Goal: Book appointment/travel/reservation

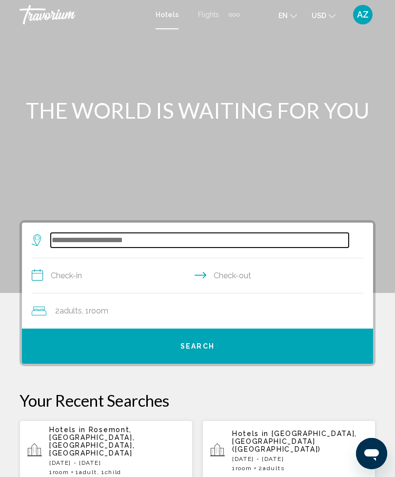
click at [219, 243] on input "Search widget" at bounding box center [200, 240] width 298 height 15
click at [136, 237] on input "Search widget" at bounding box center [200, 240] width 298 height 15
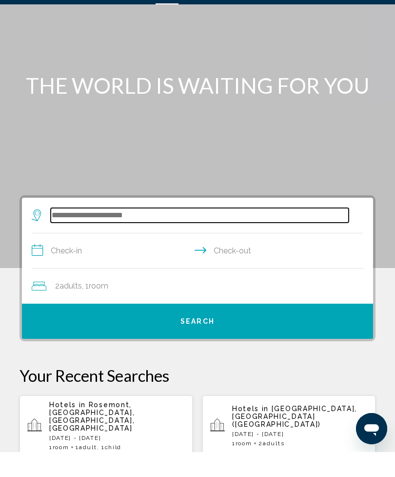
scroll to position [32, 0]
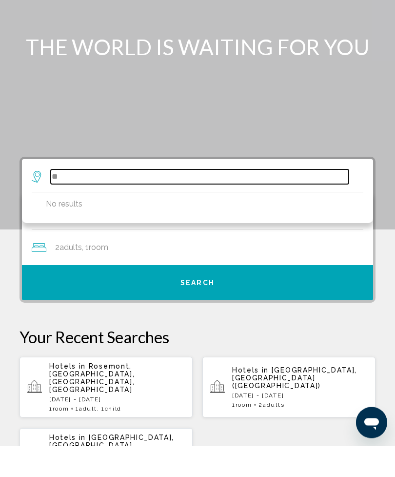
type input "*"
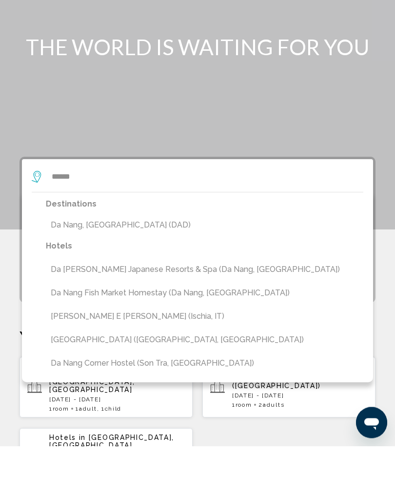
click at [141, 247] on button "Da Nang, [GEOGRAPHIC_DATA] (DAD)" at bounding box center [205, 256] width 318 height 19
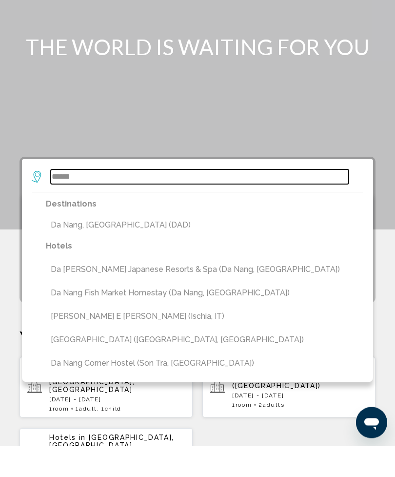
type input "**********"
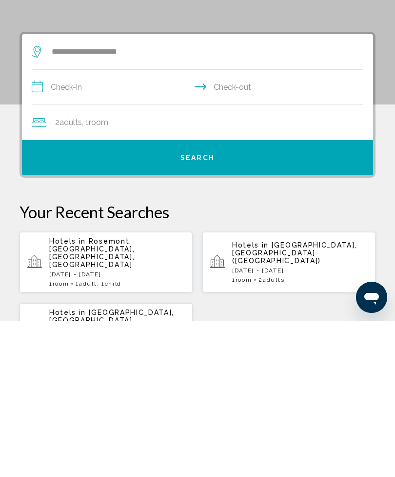
click at [160, 226] on input "**********" at bounding box center [200, 245] width 336 height 38
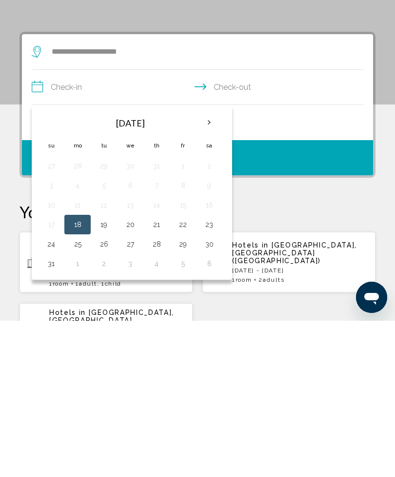
scroll to position [188, 0]
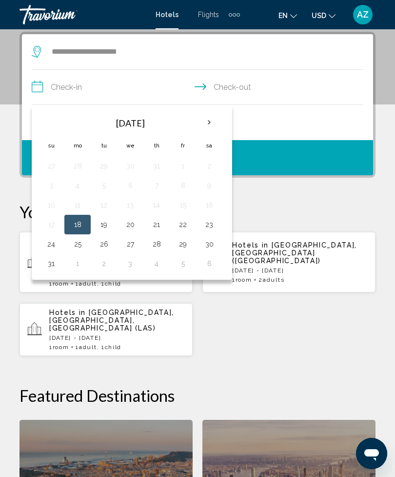
click at [214, 120] on th "Next month" at bounding box center [209, 122] width 26 height 21
click at [107, 184] on button "9" at bounding box center [104, 186] width 16 height 14
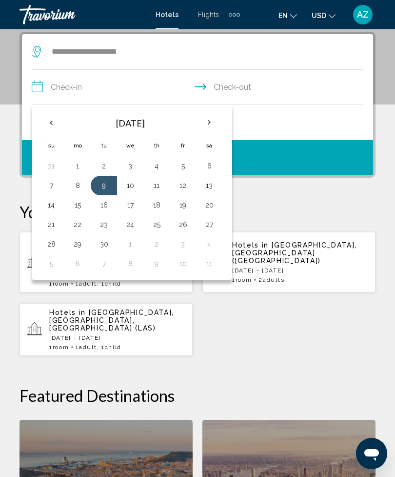
click at [104, 200] on button "16" at bounding box center [104, 205] width 16 height 14
type input "**********"
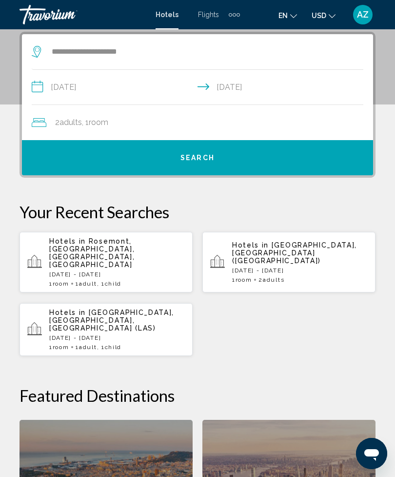
click at [219, 155] on button "Search" at bounding box center [198, 157] width 352 height 35
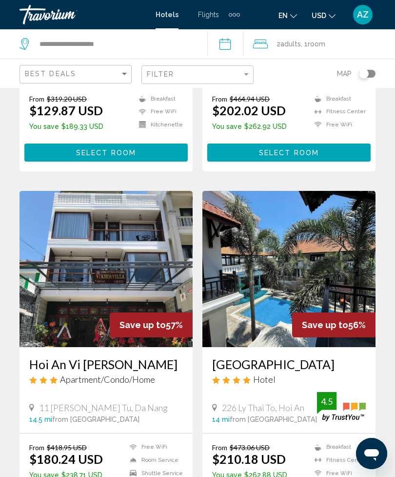
scroll to position [1069, 0]
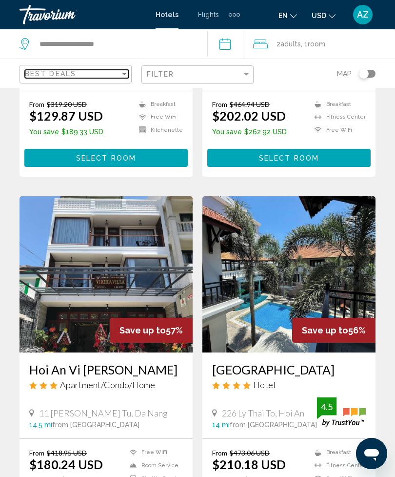
click at [113, 72] on div "Best Deals" at bounding box center [72, 74] width 95 height 8
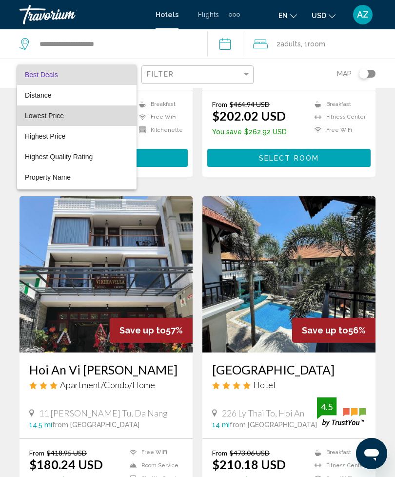
click at [107, 109] on span "Lowest Price" at bounding box center [77, 115] width 104 height 21
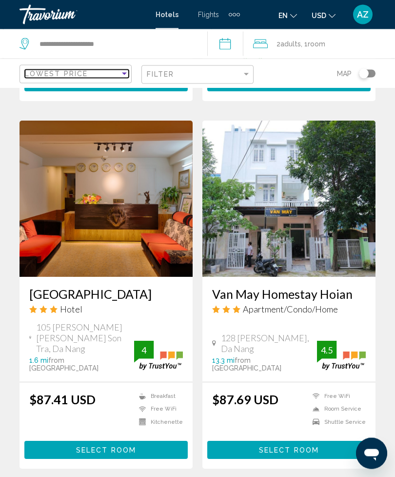
scroll to position [1859, 0]
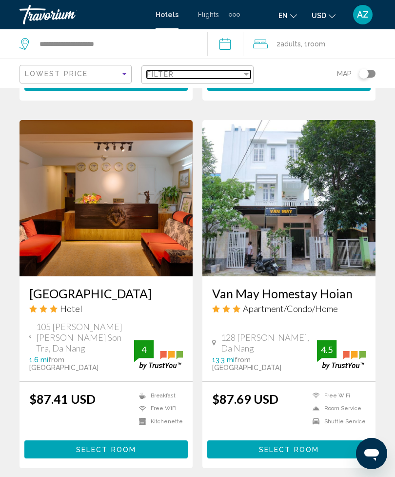
click at [236, 71] on div "Filter" at bounding box center [194, 74] width 95 height 8
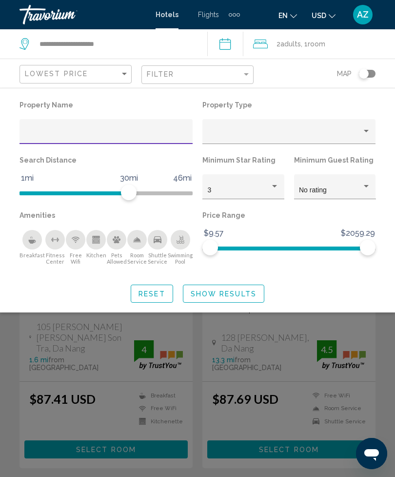
click at [275, 192] on div "3" at bounding box center [244, 191] width 72 height 8
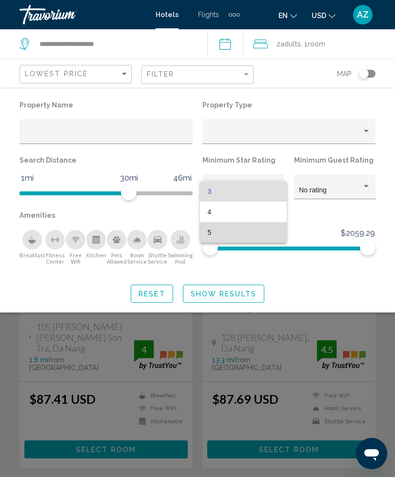
click at [257, 234] on span "5" at bounding box center [244, 232] width 72 height 21
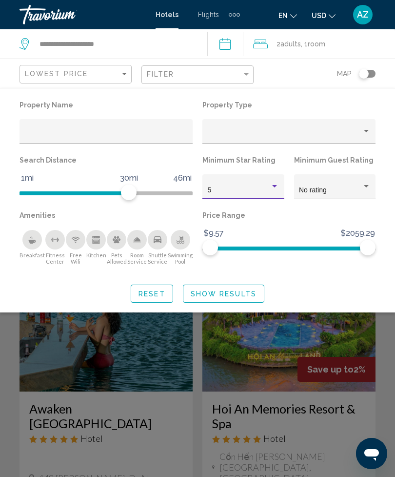
click at [223, 294] on span "Show Results" at bounding box center [224, 294] width 66 height 8
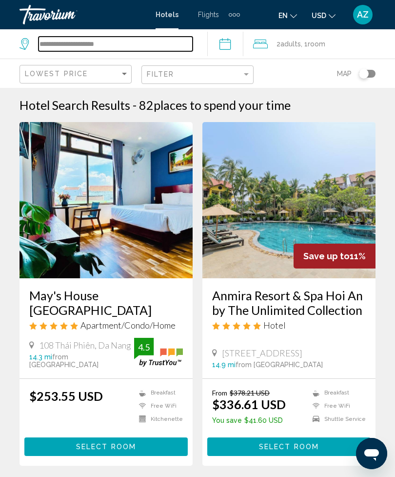
click at [137, 41] on input "**********" at bounding box center [116, 44] width 154 height 15
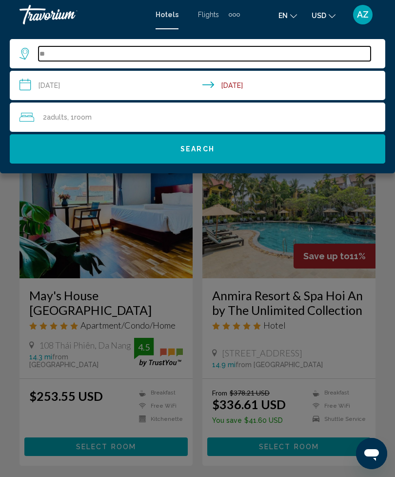
type input "*"
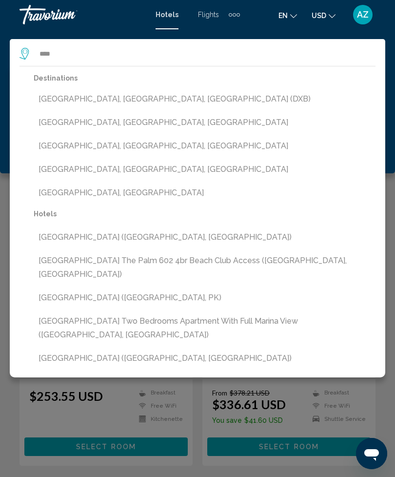
click at [152, 98] on button "[GEOGRAPHIC_DATA], [GEOGRAPHIC_DATA], [GEOGRAPHIC_DATA] (DXB)" at bounding box center [205, 99] width 342 height 19
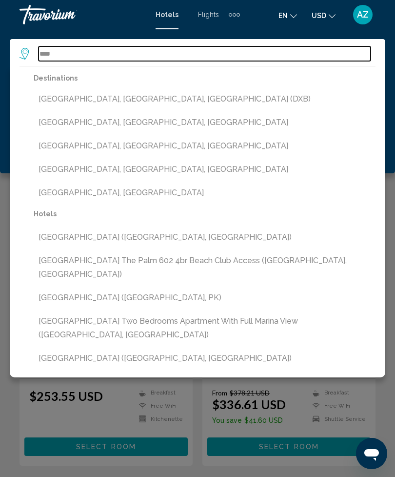
type input "**********"
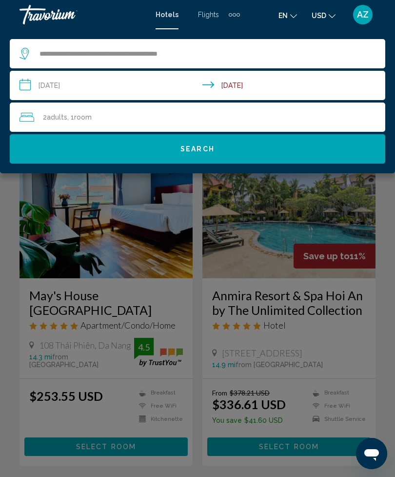
click at [229, 145] on button "Search" at bounding box center [198, 148] width 376 height 29
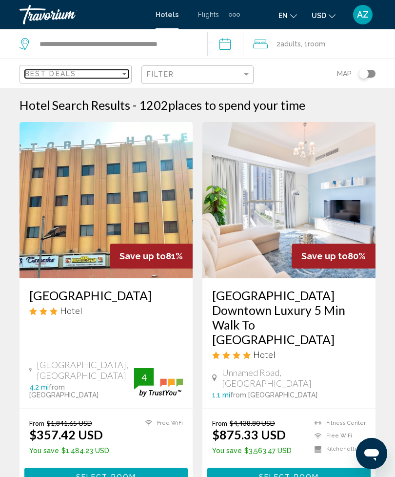
click at [104, 73] on div "Best Deals" at bounding box center [72, 74] width 95 height 8
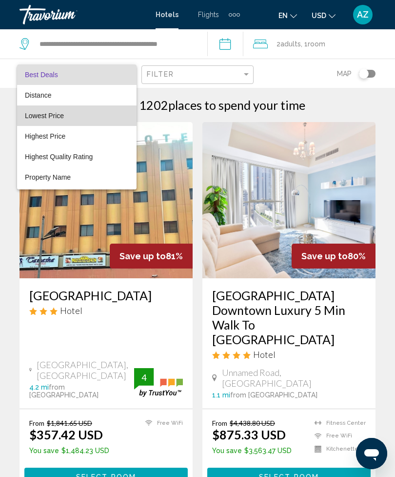
click at [117, 116] on span "Lowest Price" at bounding box center [77, 115] width 104 height 21
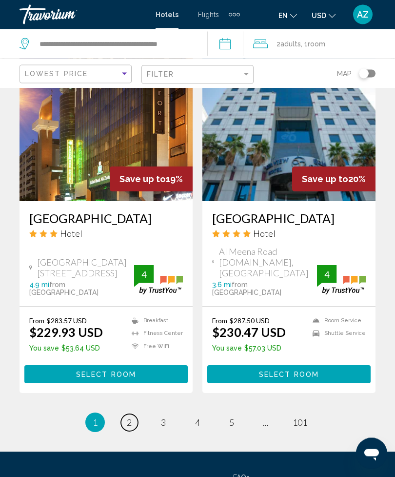
click at [131, 417] on span "2" at bounding box center [129, 422] width 5 height 11
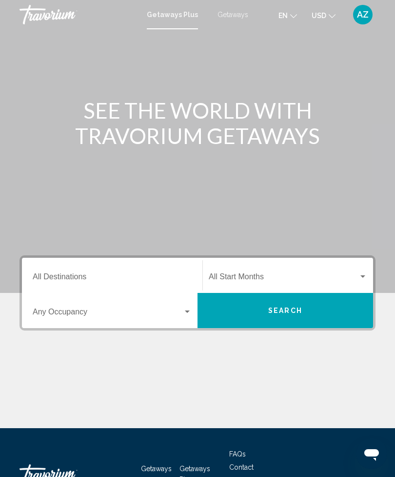
click at [292, 16] on icon "Change language" at bounding box center [293, 16] width 7 height 4
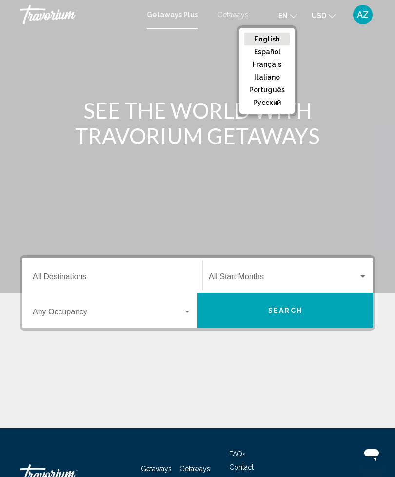
click at [280, 105] on button "русский" at bounding box center [267, 102] width 45 height 13
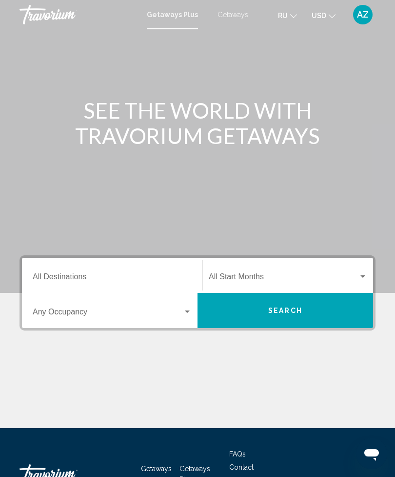
click at [159, 275] on input "Destination All Destinations" at bounding box center [112, 278] width 159 height 9
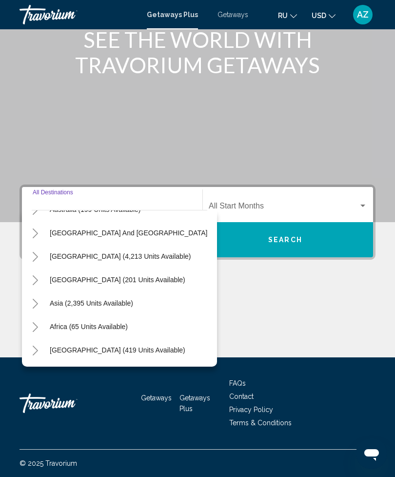
scroll to position [158, 6]
click at [38, 303] on icon "Toggle Asia (2,395 units available)" at bounding box center [35, 304] width 7 height 10
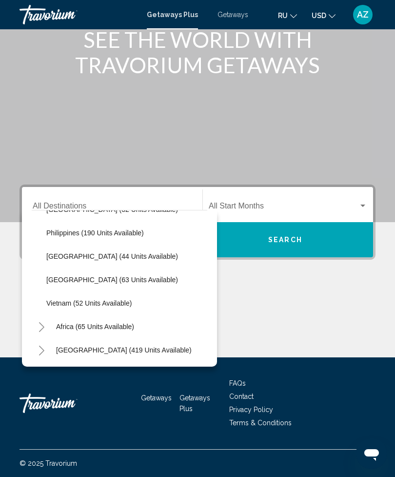
scroll to position [393, 0]
click at [67, 303] on span "Vietnam (52 units available)" at bounding box center [88, 303] width 85 height 8
type input "**********"
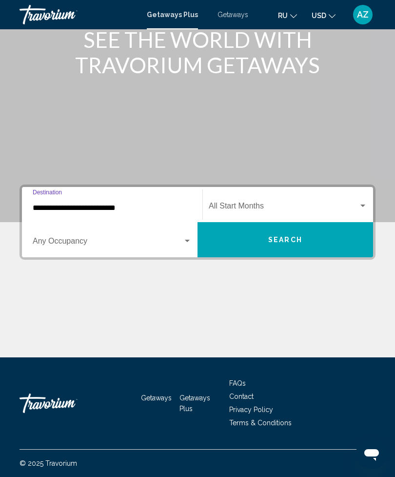
click at [272, 200] on div "Start Month All Start Months" at bounding box center [288, 204] width 159 height 31
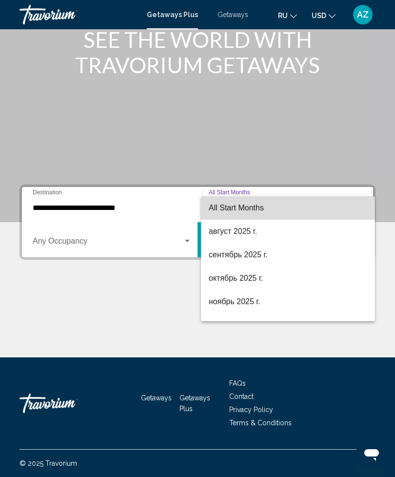
click at [328, 204] on span "All Start Months" at bounding box center [288, 207] width 159 height 23
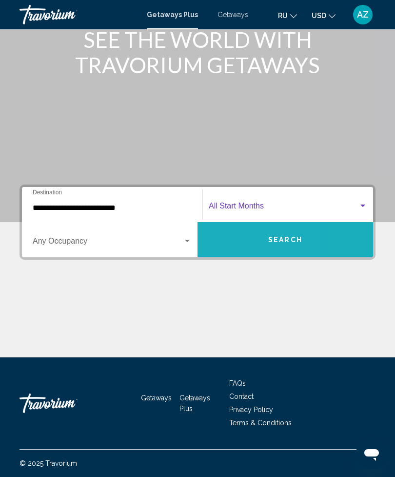
click at [224, 244] on button "Search" at bounding box center [286, 239] width 176 height 35
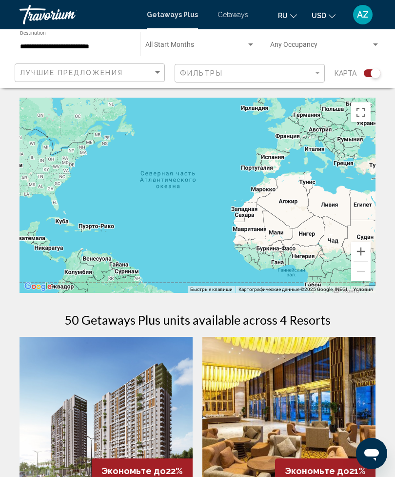
click at [120, 43] on input "**********" at bounding box center [75, 47] width 110 height 8
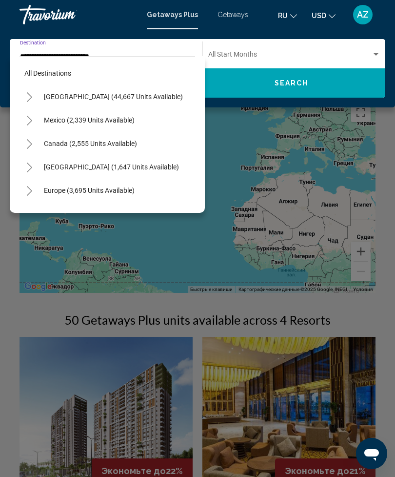
scroll to position [393, 0]
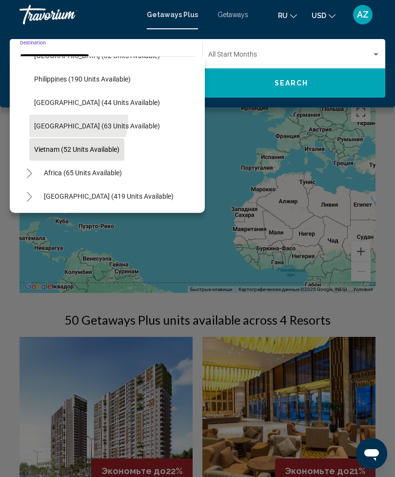
click at [74, 121] on button "Thailand (63 units available)" at bounding box center [97, 126] width 136 height 22
type input "**********"
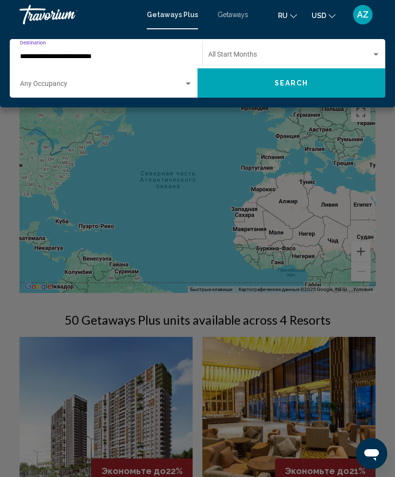
click at [287, 80] on span "Search" at bounding box center [292, 84] width 34 height 8
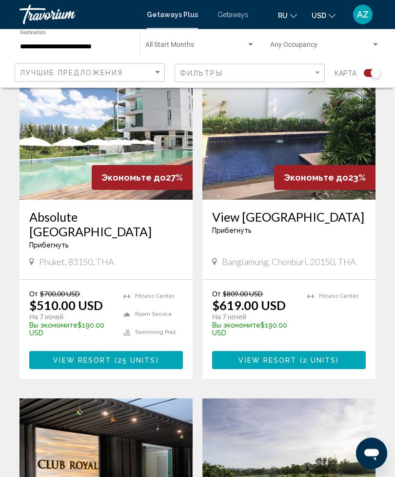
scroll to position [296, 0]
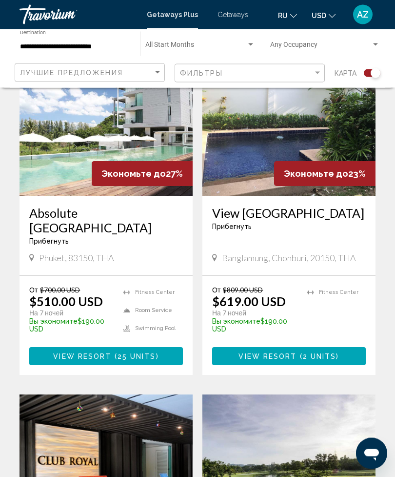
click at [165, 123] on img "Main content" at bounding box center [106, 118] width 173 height 156
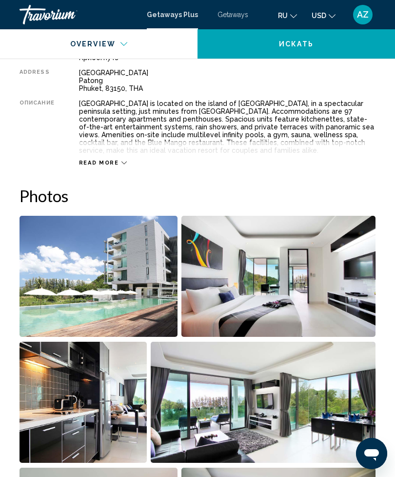
scroll to position [517, 0]
